Goal: Navigation & Orientation: Understand site structure

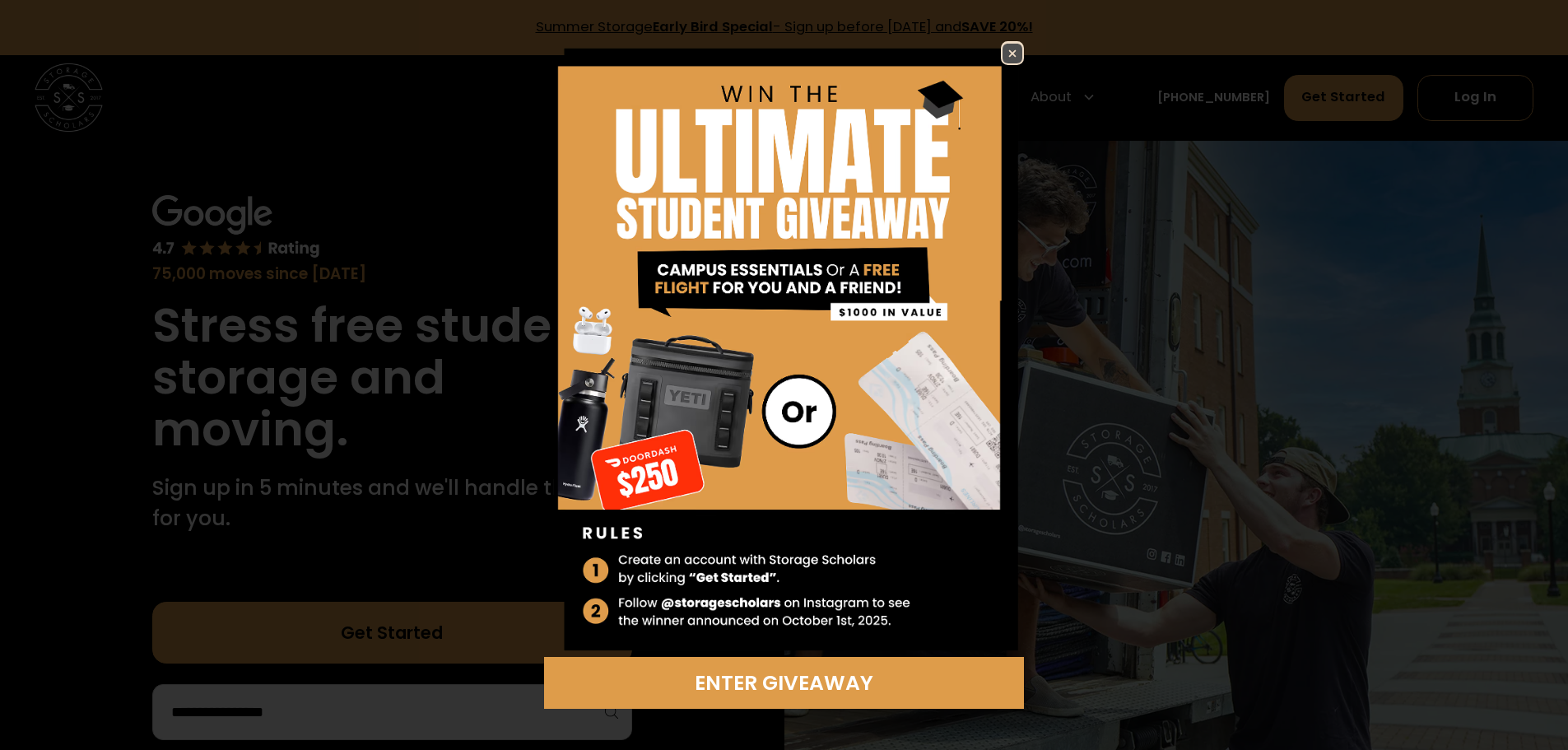
click at [1014, 51] on img at bounding box center [1013, 54] width 20 height 20
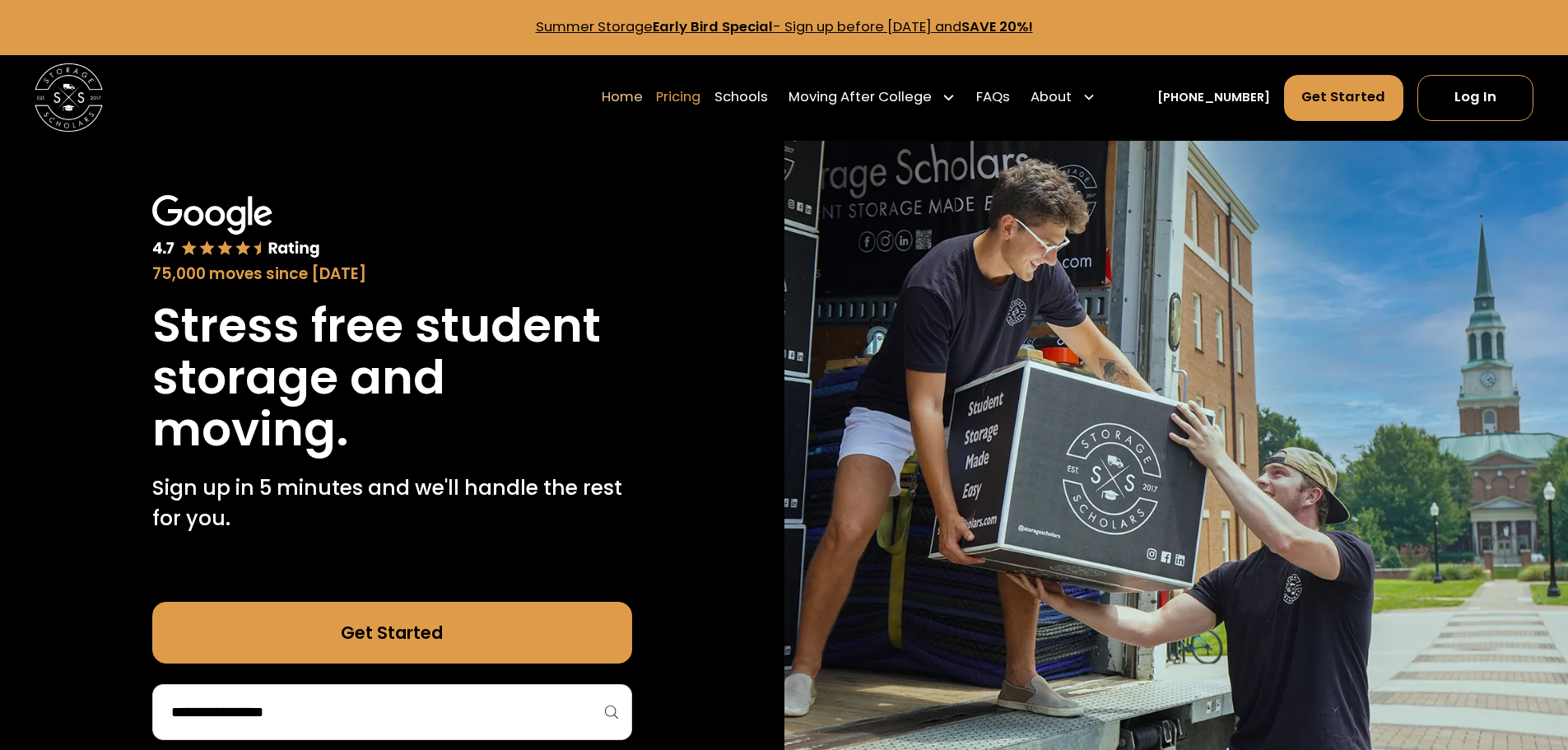
click at [700, 99] on link "Pricing" at bounding box center [679, 97] width 45 height 47
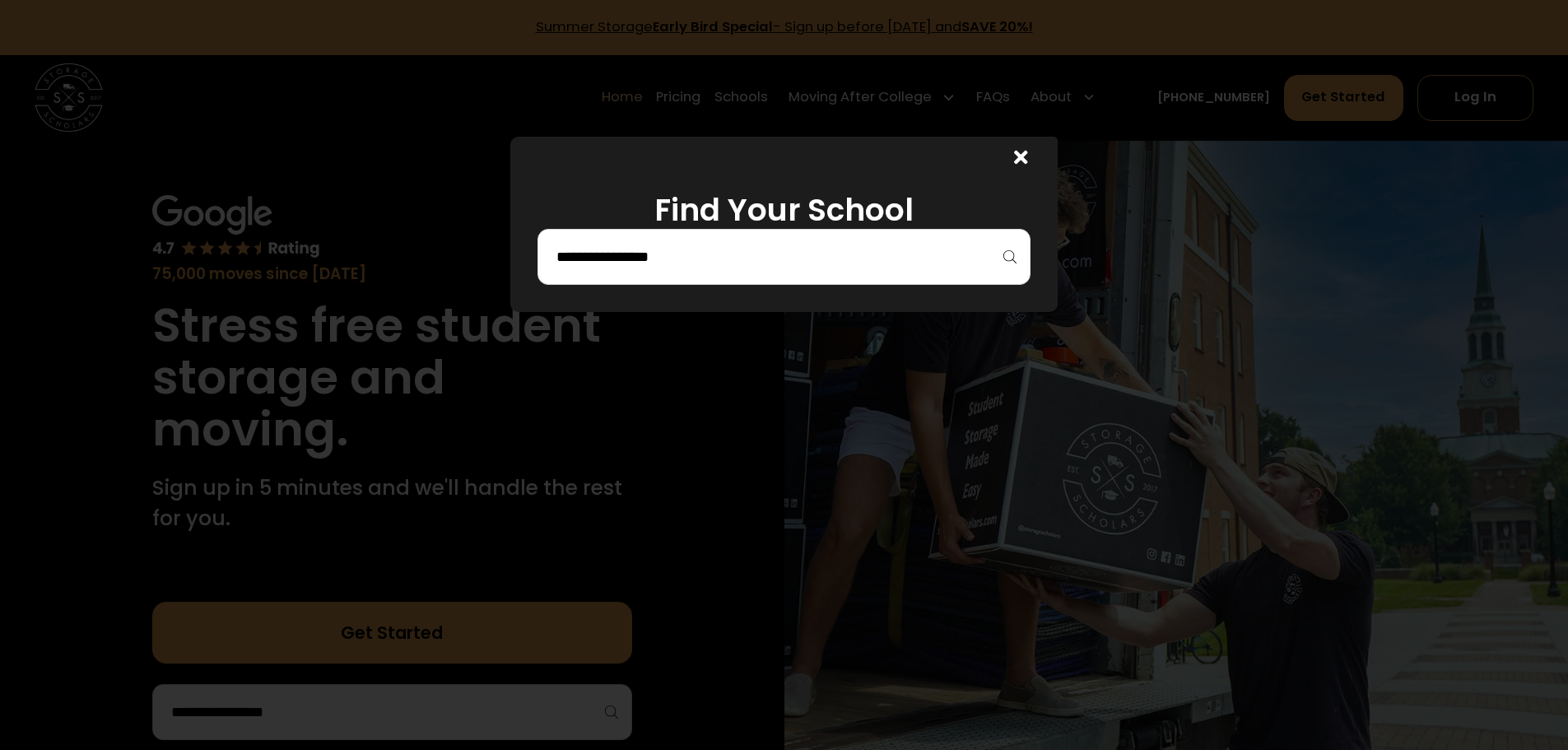
click at [1026, 159] on icon at bounding box center [1021, 158] width 14 height 14
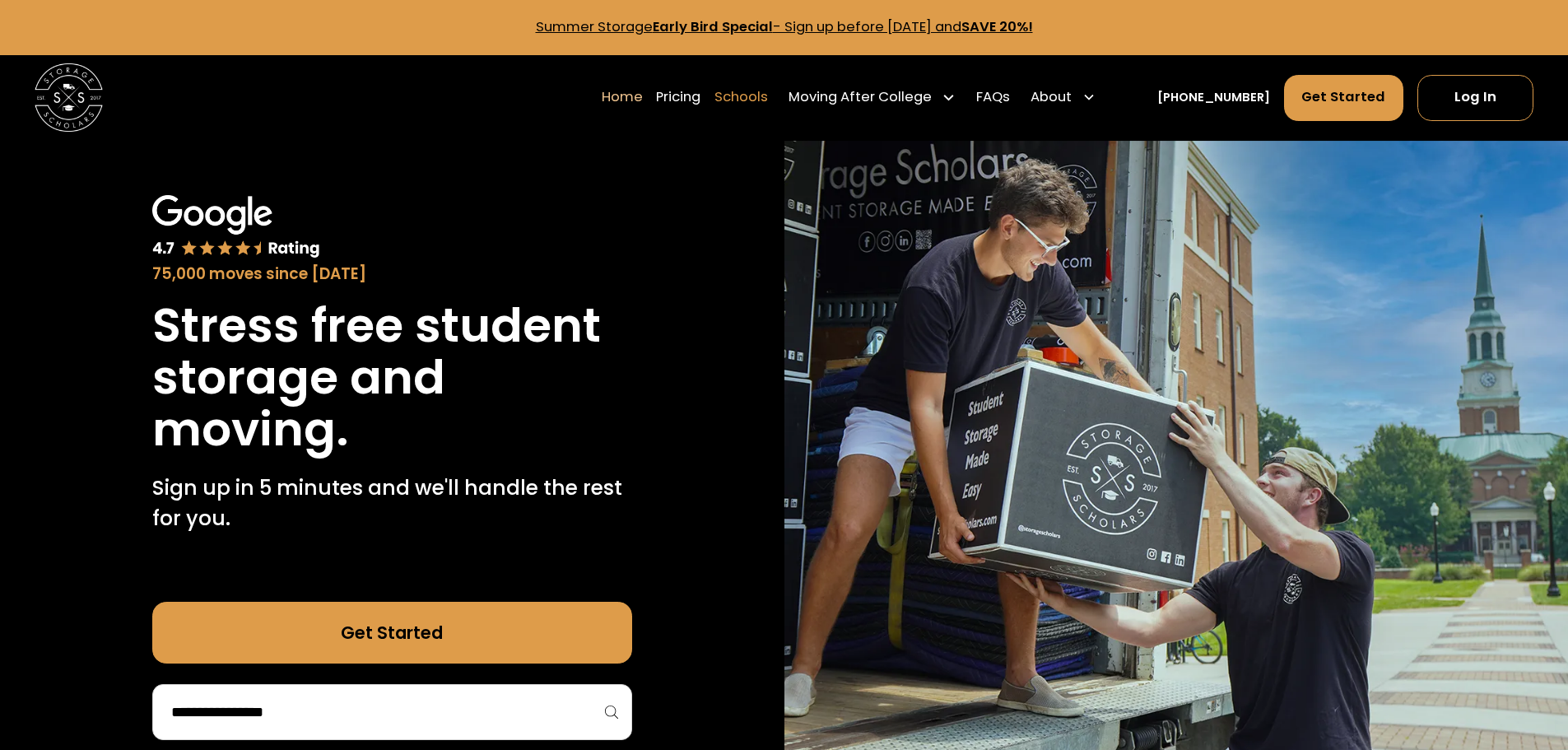
click at [768, 101] on link "Schools" at bounding box center [741, 97] width 54 height 47
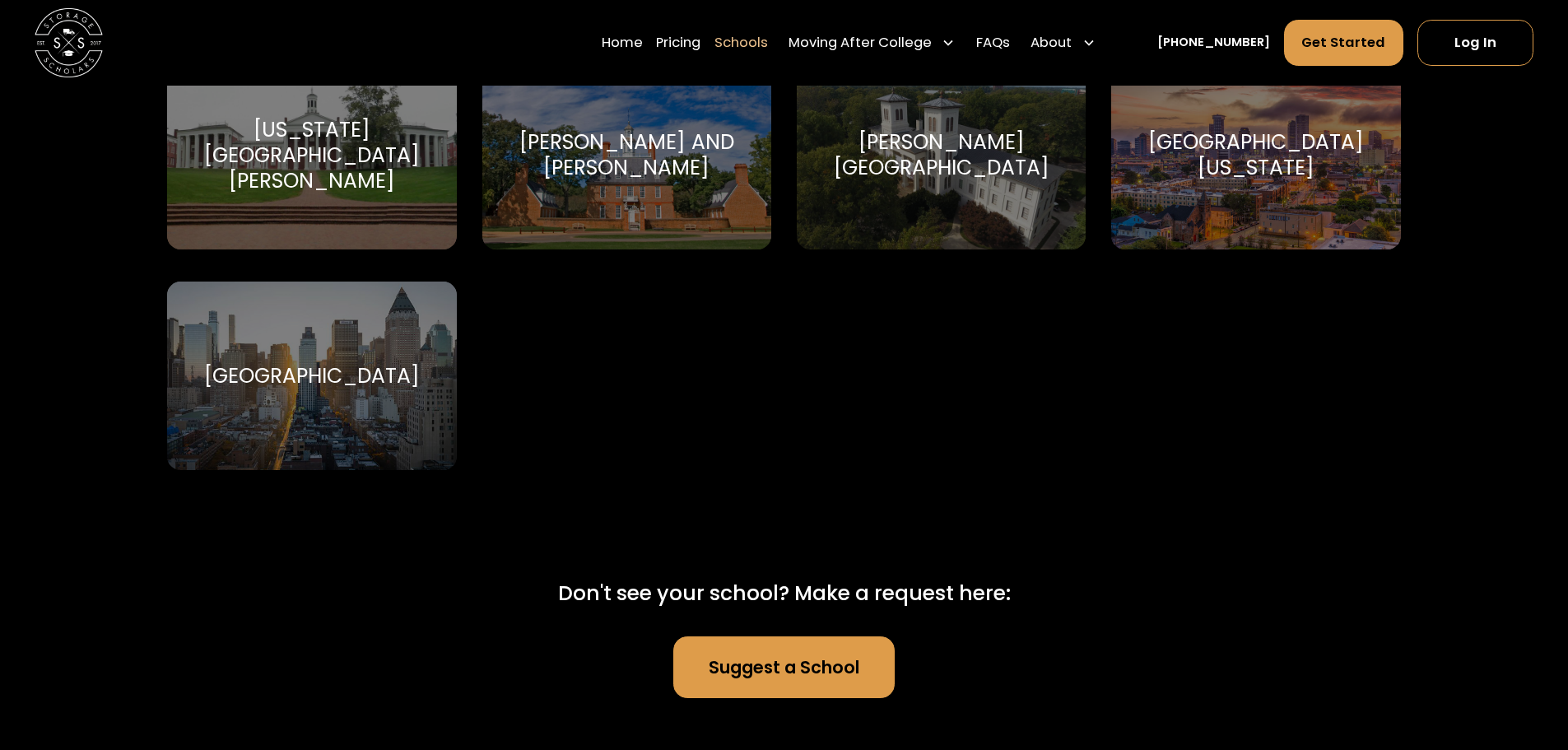
scroll to position [11119, 0]
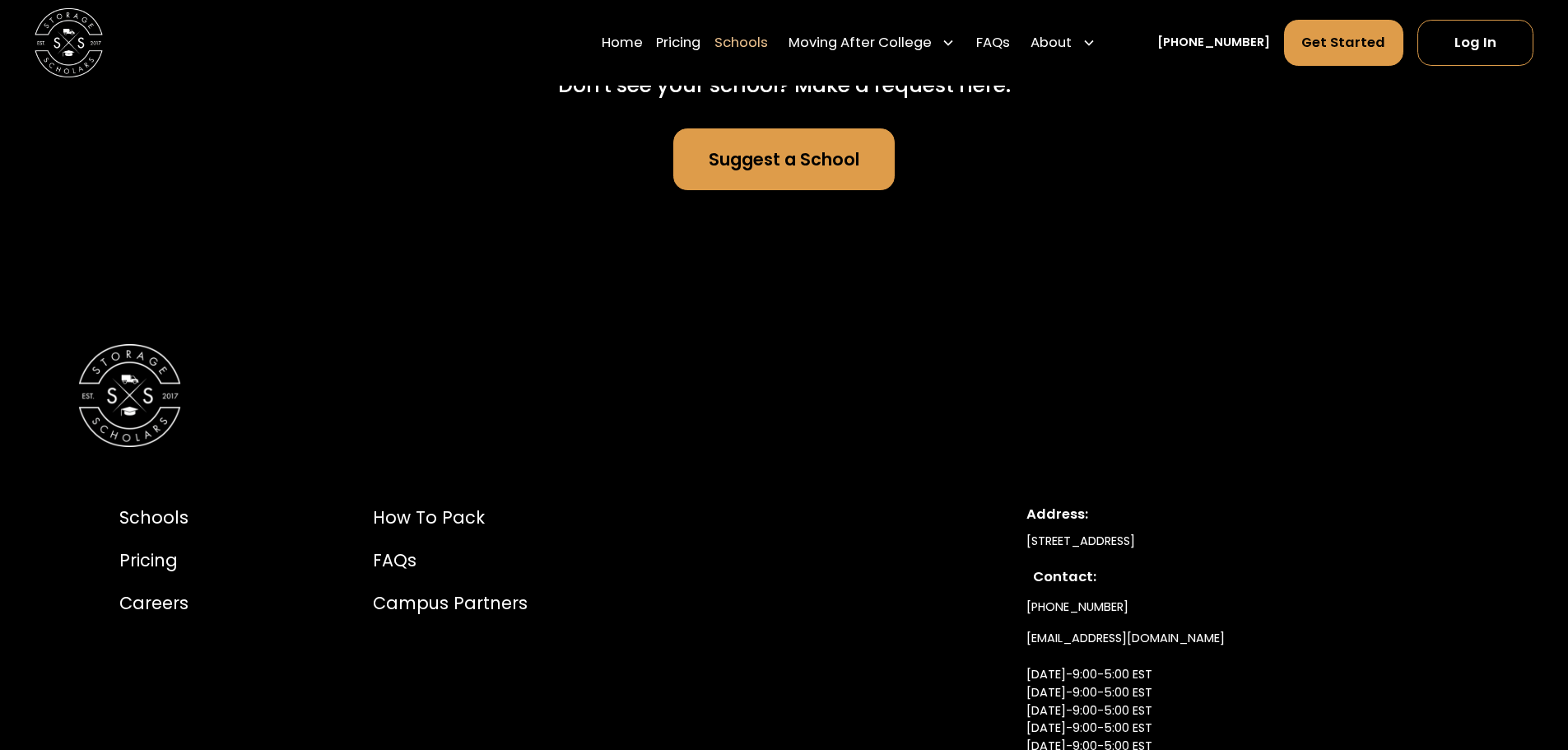
scroll to position [11497, 0]
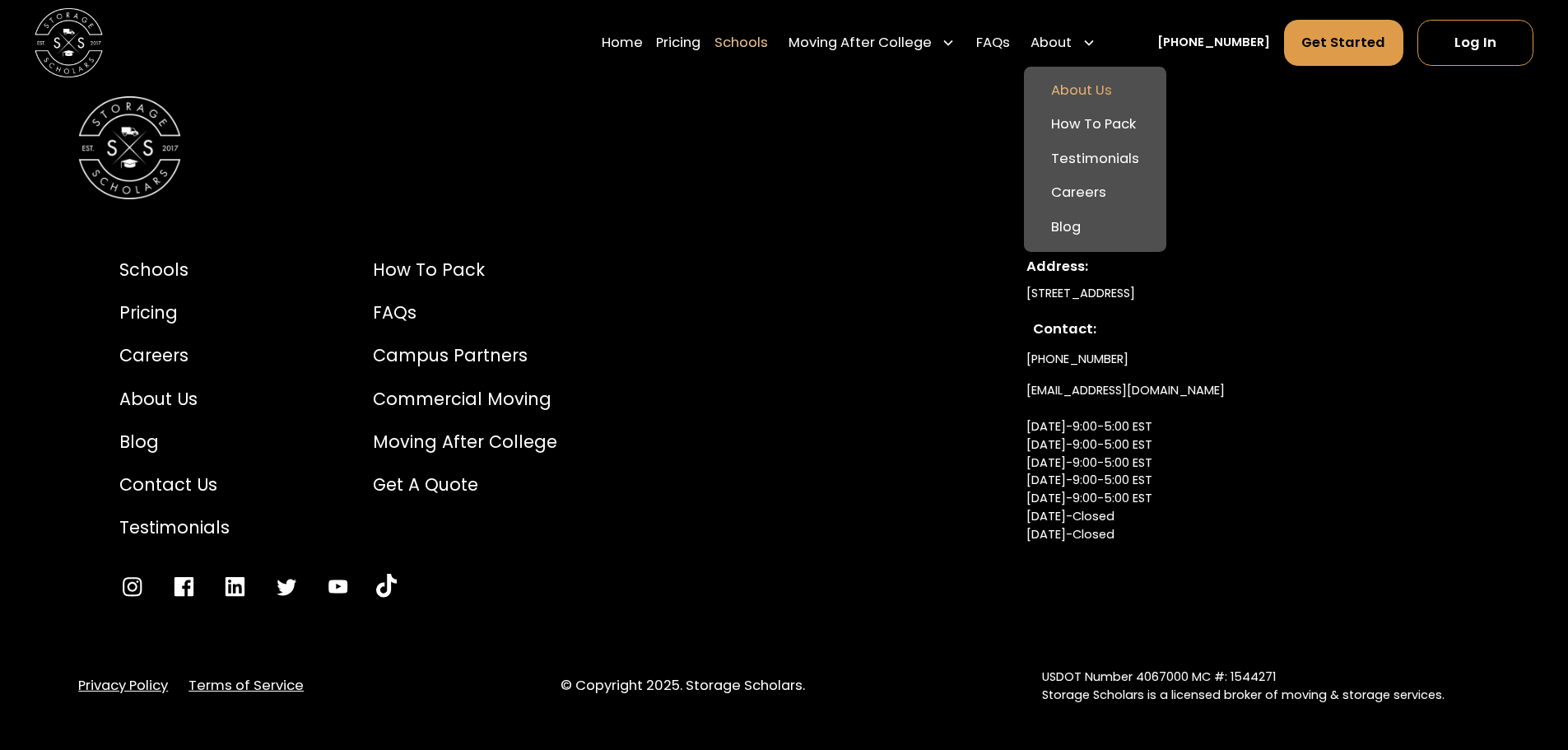
click at [1104, 97] on link "About Us" at bounding box center [1095, 91] width 129 height 35
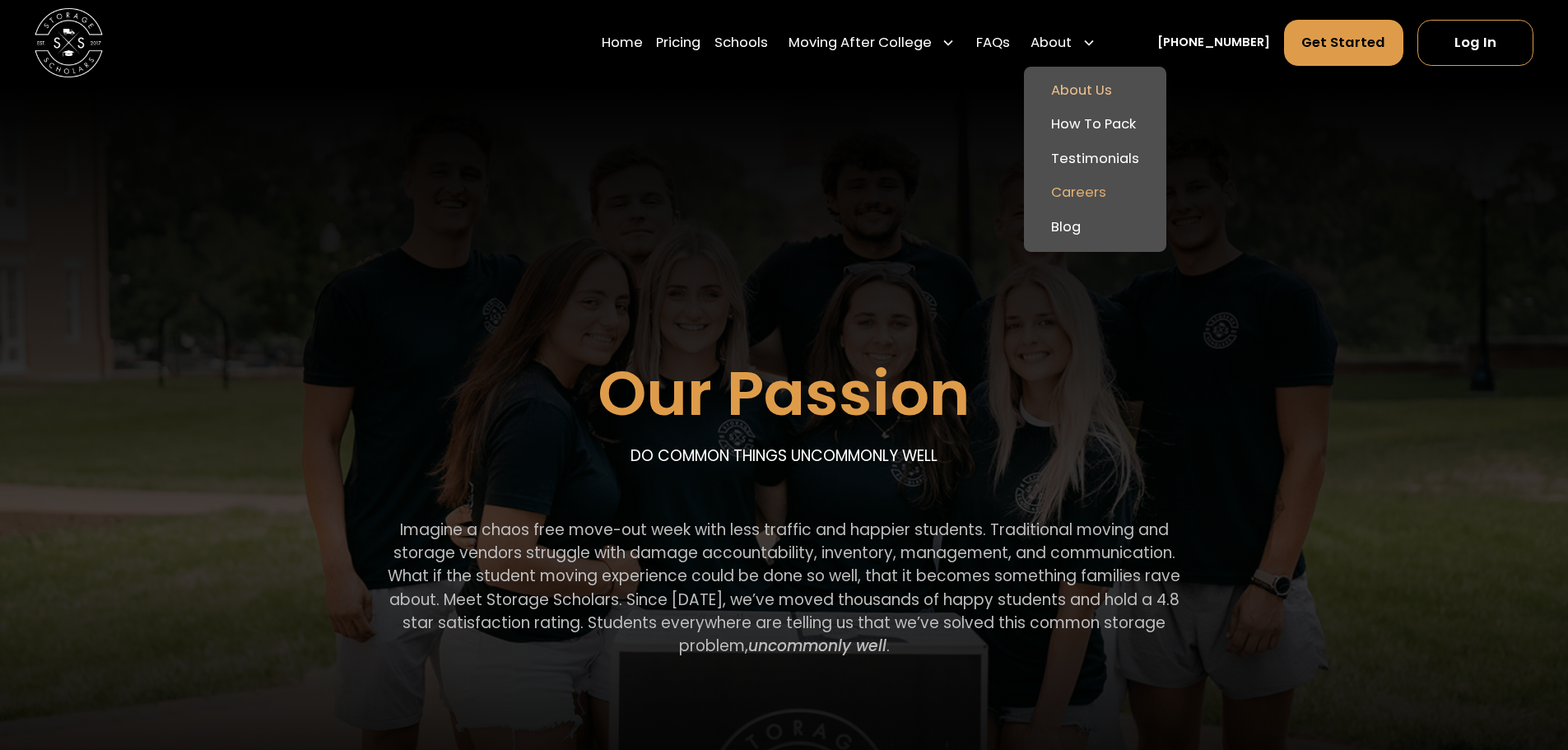
click at [1120, 202] on link "Careers" at bounding box center [1095, 194] width 129 height 35
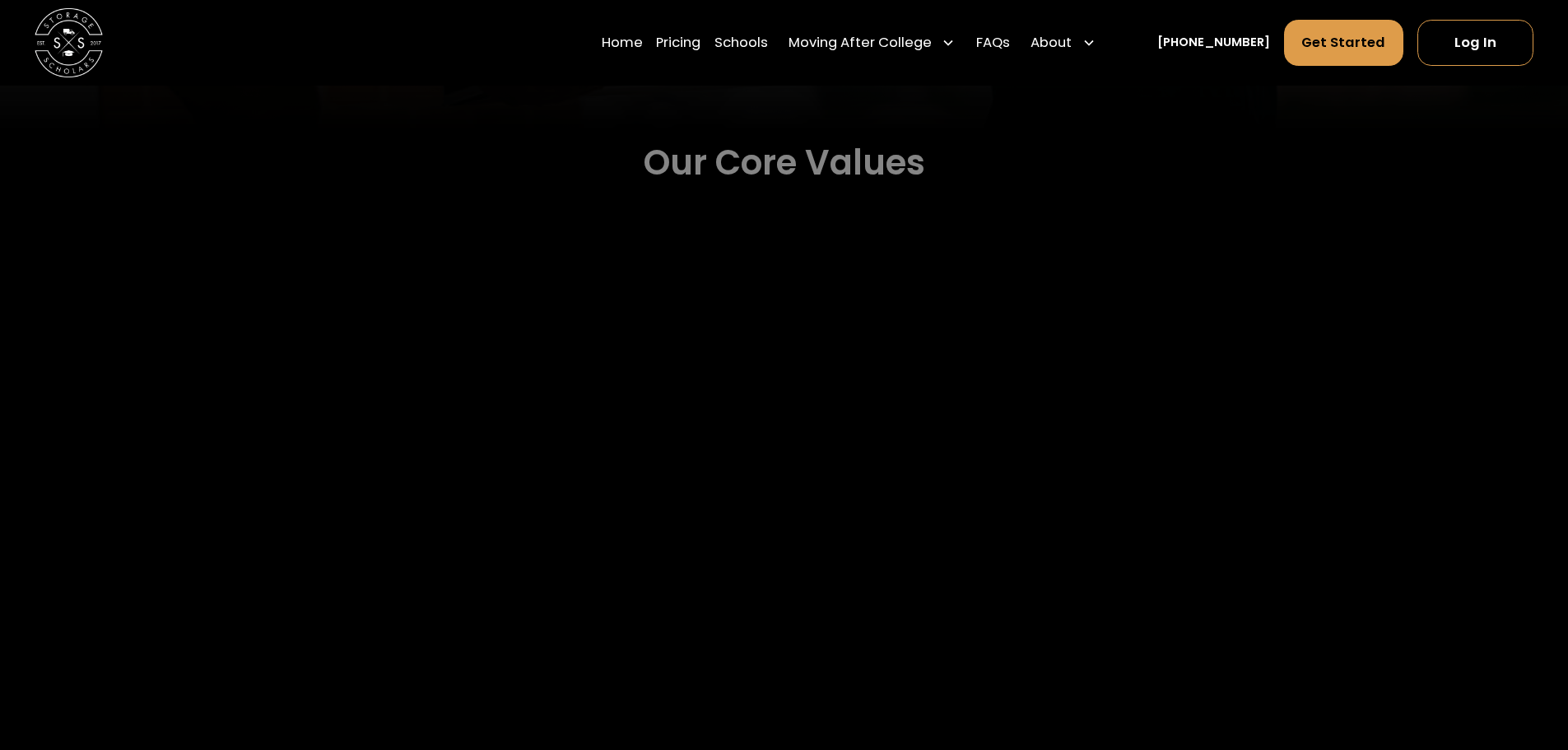
scroll to position [2800, 0]
